Goal: Check status

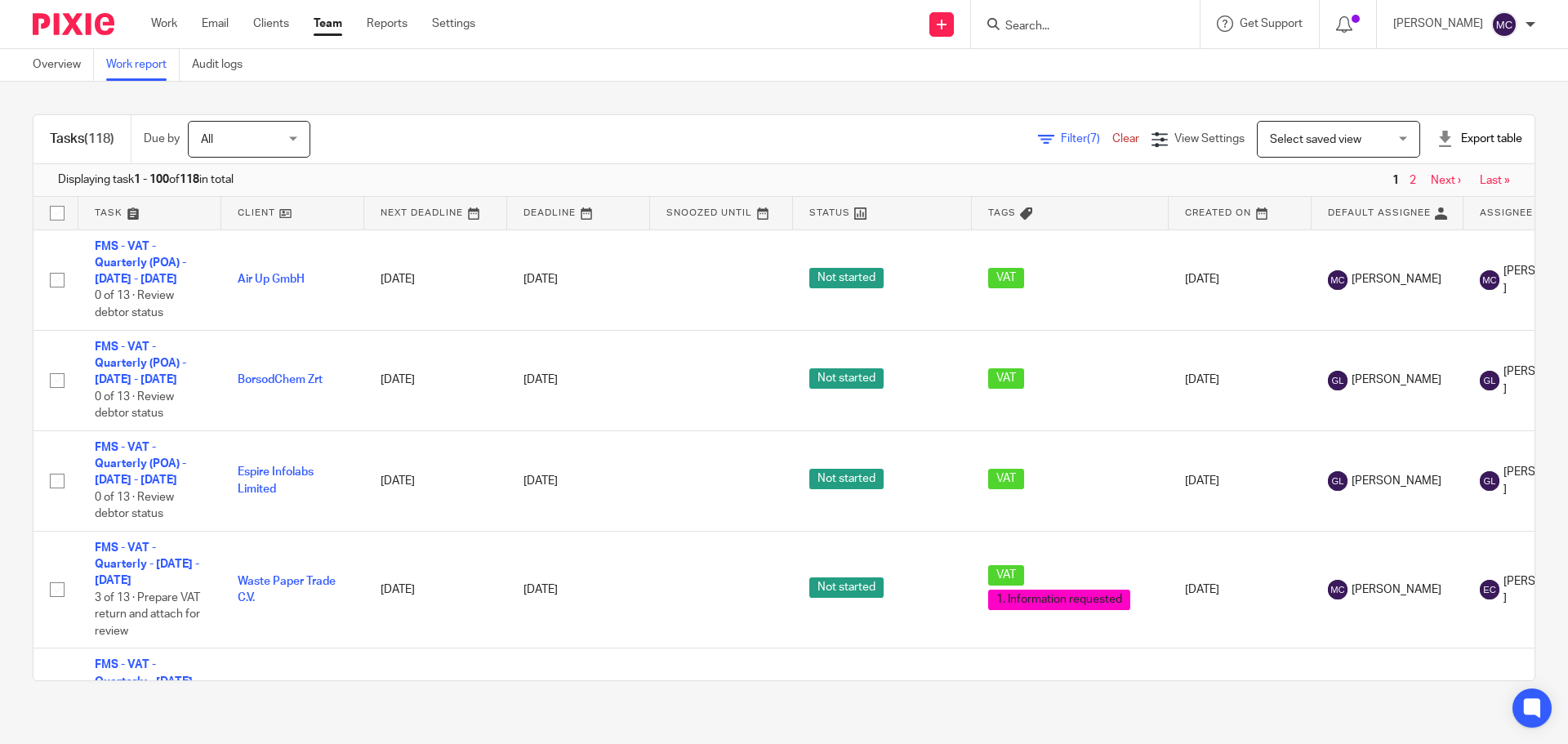
click at [1288, 145] on span "Select saved view" at bounding box center [1316, 140] width 92 height 12
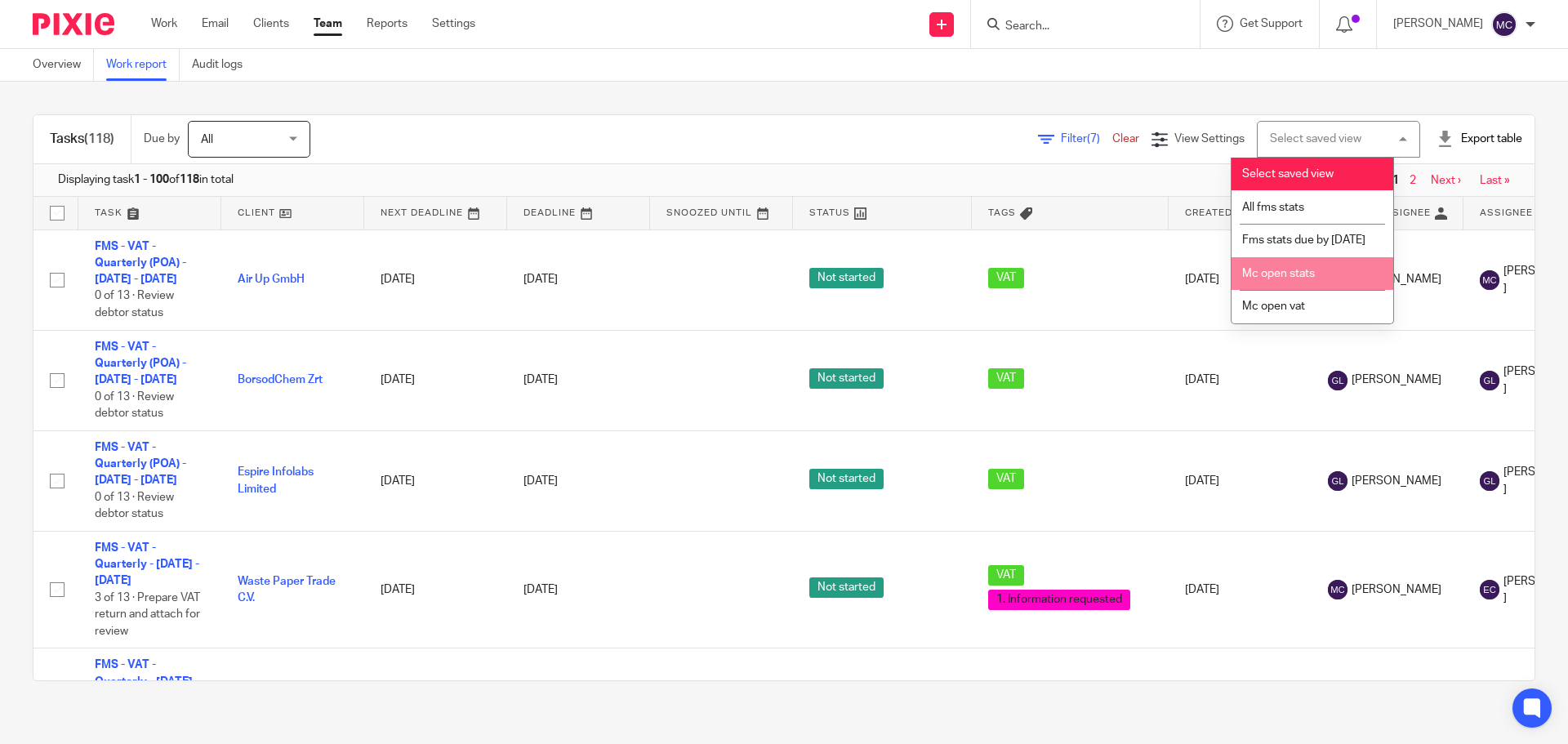
click at [1299, 279] on span "Mc open stats" at bounding box center [1278, 273] width 72 height 12
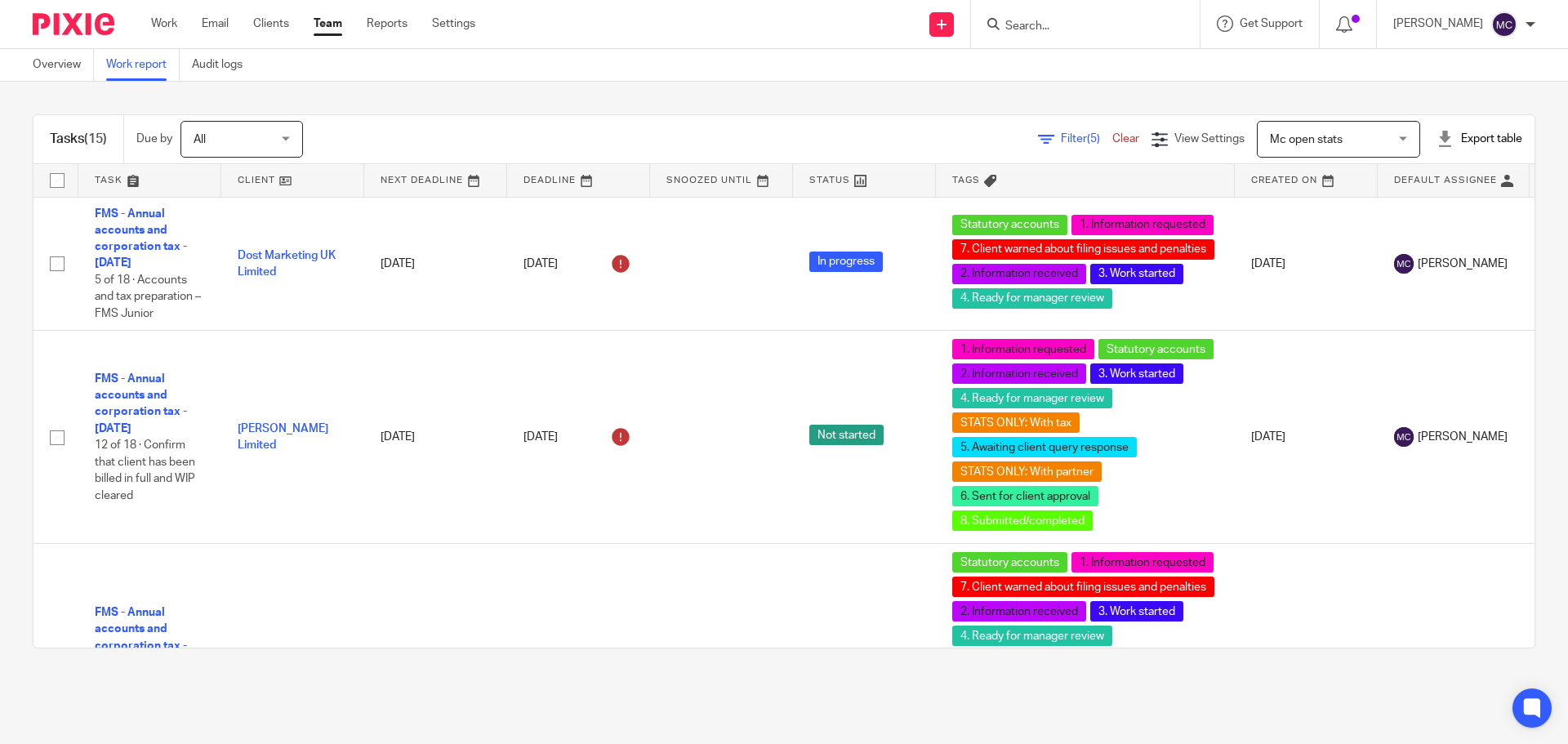
click at [1311, 143] on span "Mc open stats" at bounding box center [1306, 140] width 72 height 12
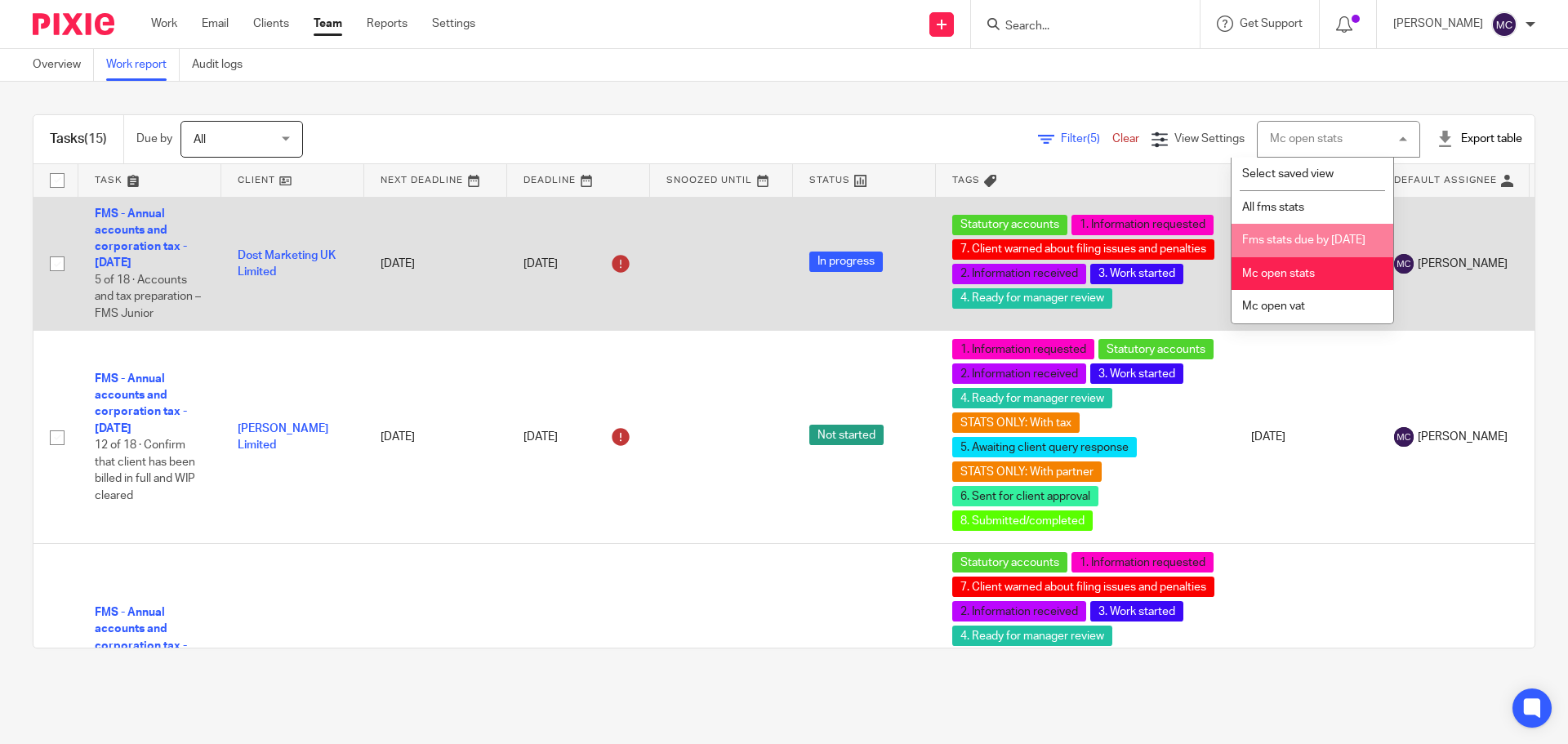
click at [1314, 246] on span "Fms stats due by [DATE]" at bounding box center [1304, 240] width 124 height 12
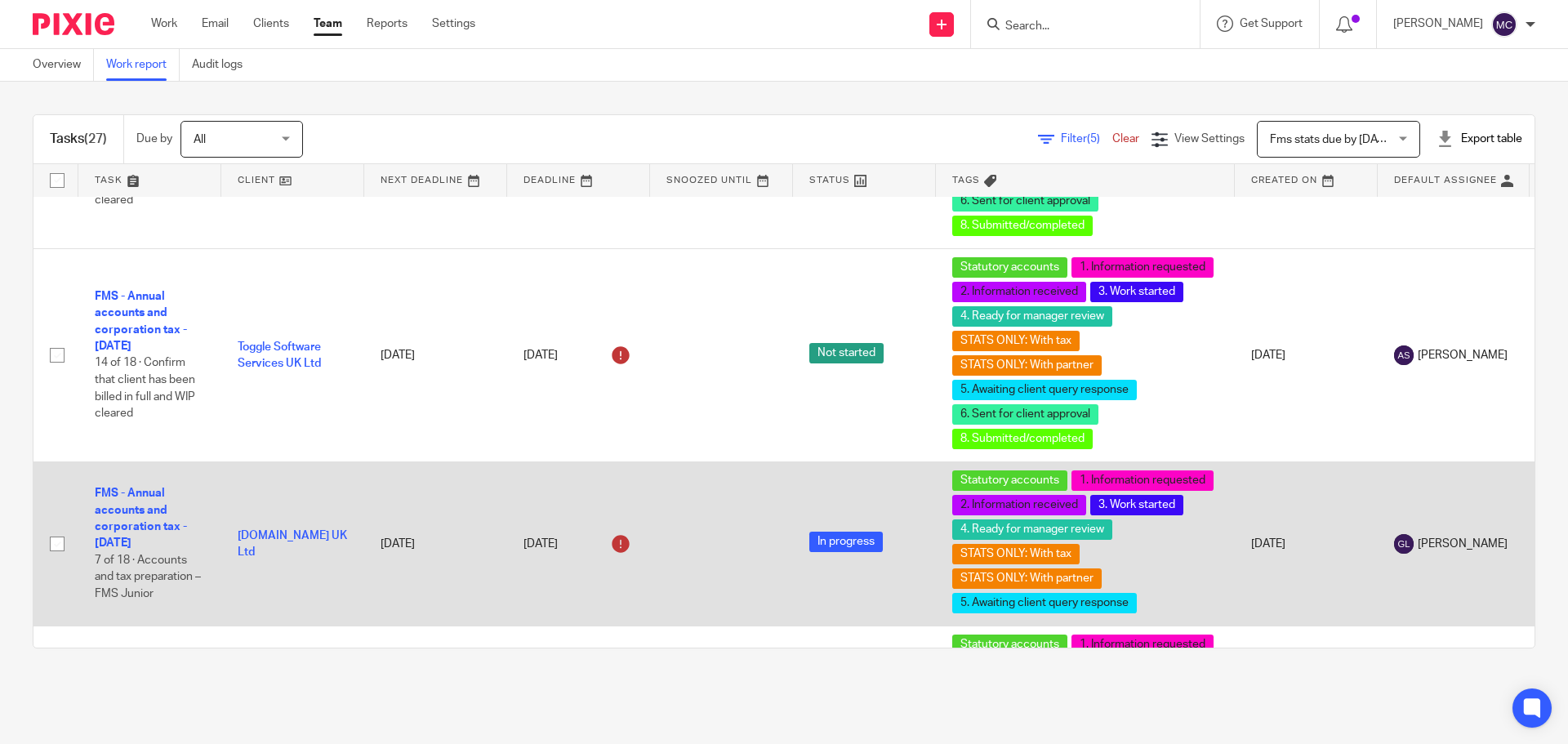
scroll to position [3756, 0]
